Goal: Task Accomplishment & Management: Manage account settings

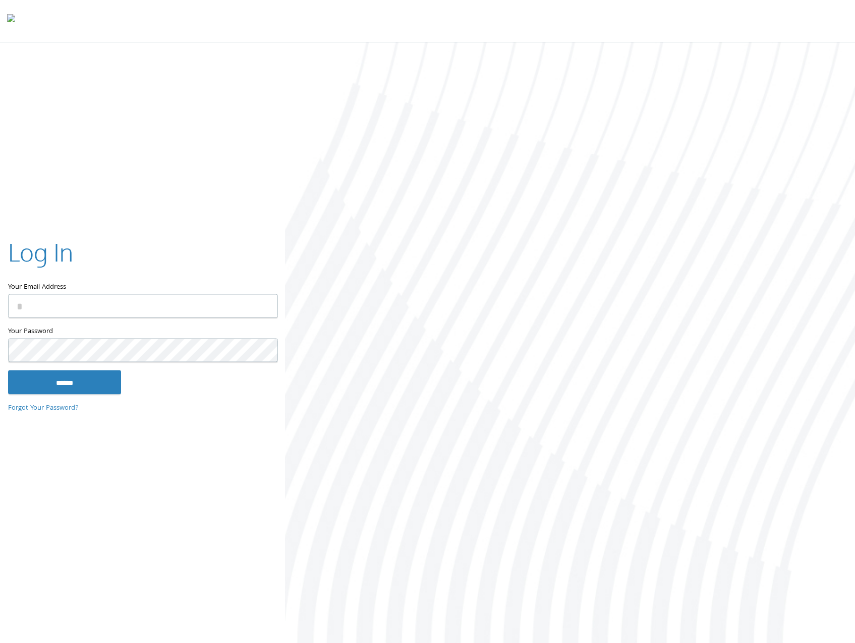
type input "**********"
click at [48, 384] on input "******" at bounding box center [64, 383] width 113 height 24
